Goal: Transaction & Acquisition: Download file/media

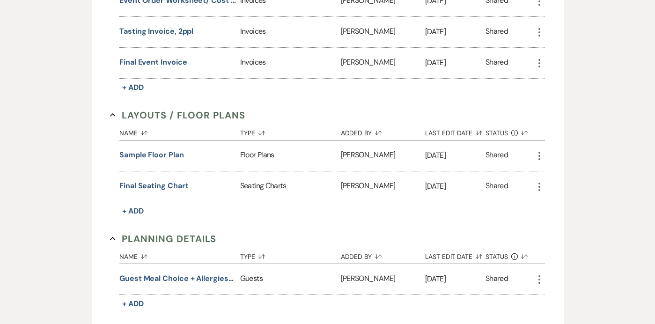
scroll to position [452, 0]
click at [144, 184] on button "Final Seating Chart" at bounding box center [153, 185] width 69 height 11
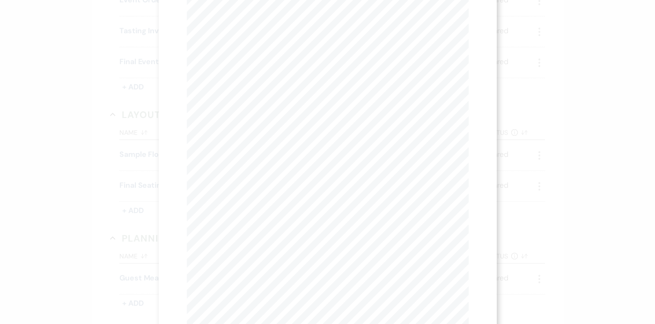
scroll to position [77, 0]
click at [577, 124] on div "X Previous Previous Next Next Page 1 of 10 - Zoom + Download 2 0 1 8 1 7 1 6 1 …" at bounding box center [327, 162] width 655 height 324
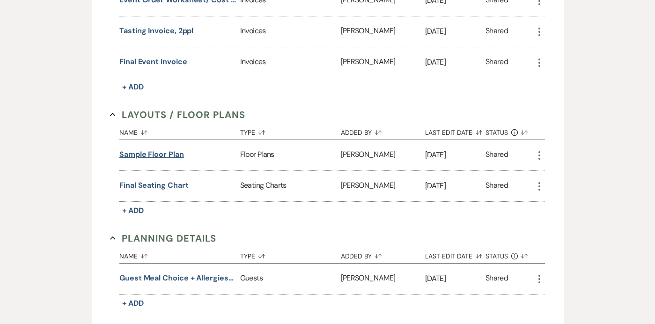
click at [146, 156] on button "Sample Floor Plan" at bounding box center [151, 154] width 65 height 11
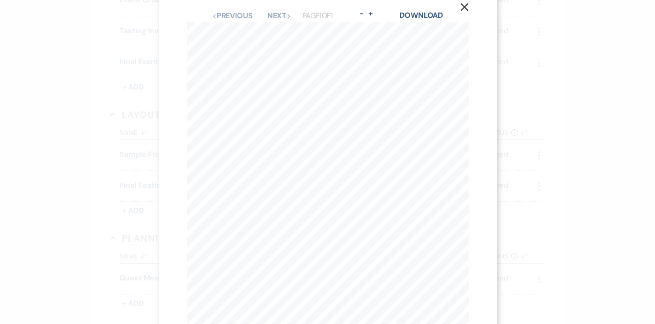
scroll to position [17, 0]
click at [462, 13] on button "X" at bounding box center [464, 8] width 14 height 16
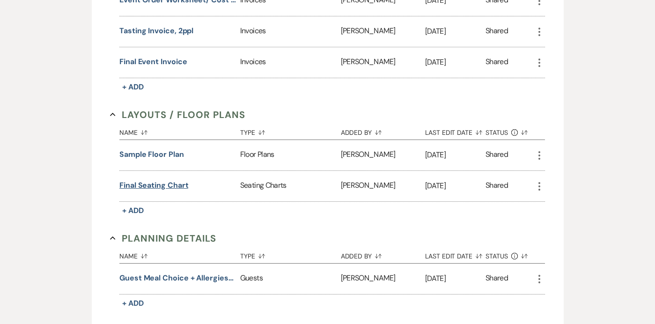
click at [153, 186] on button "Final Seating Chart" at bounding box center [153, 185] width 69 height 11
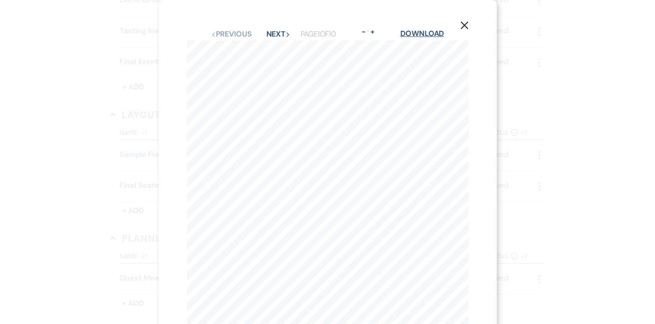
click at [419, 30] on link "Download" at bounding box center [422, 34] width 44 height 10
